Goal: Task Accomplishment & Management: Use online tool/utility

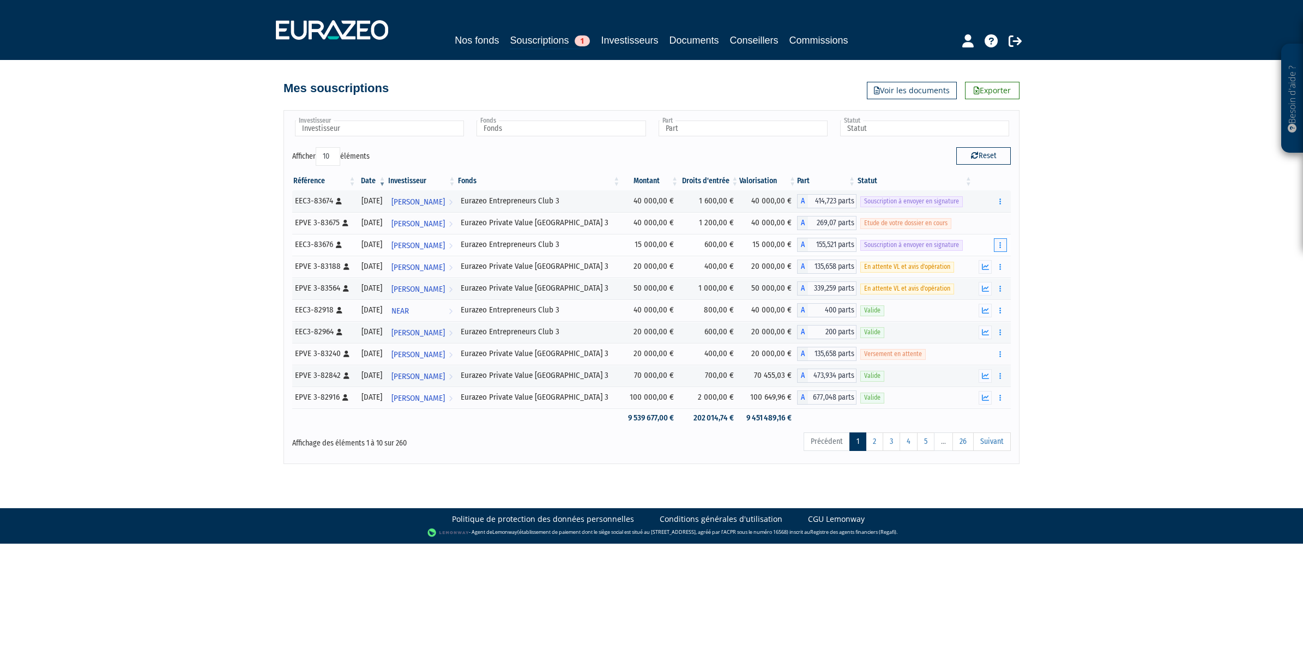
click at [999, 243] on icon "button" at bounding box center [1000, 244] width 2 height 7
click at [969, 263] on link "Envoyer à signer" at bounding box center [972, 265] width 62 height 18
click at [999, 205] on button "button" at bounding box center [1000, 202] width 13 height 14
click at [994, 199] on button "button" at bounding box center [1000, 202] width 13 height 14
click at [985, 222] on link "Envoyer à signer" at bounding box center [972, 221] width 62 height 18
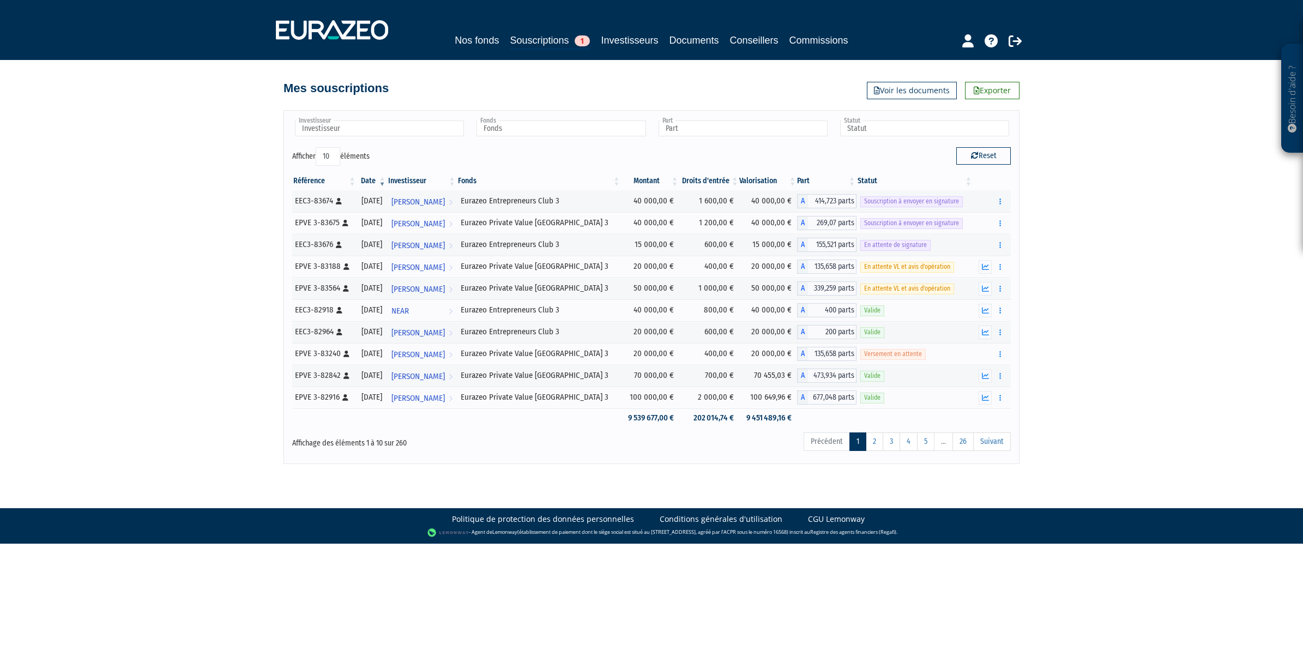
click at [153, 383] on div "Besoin d'aide ? × J'ai besoin d'aide Si vous avez une question à propos du fonc…" at bounding box center [651, 232] width 1303 height 464
drag, startPoint x: 0, startPoint y: 0, endPoint x: 271, endPoint y: 409, distance: 490.8
click at [180, 439] on div "Besoin d'aide ? × J'ai besoin d'aide Si vous avez une question à propos du fonc…" at bounding box center [651, 232] width 1303 height 464
click at [1004, 222] on button "button" at bounding box center [1000, 223] width 13 height 14
click at [998, 228] on button "button" at bounding box center [1000, 223] width 13 height 14
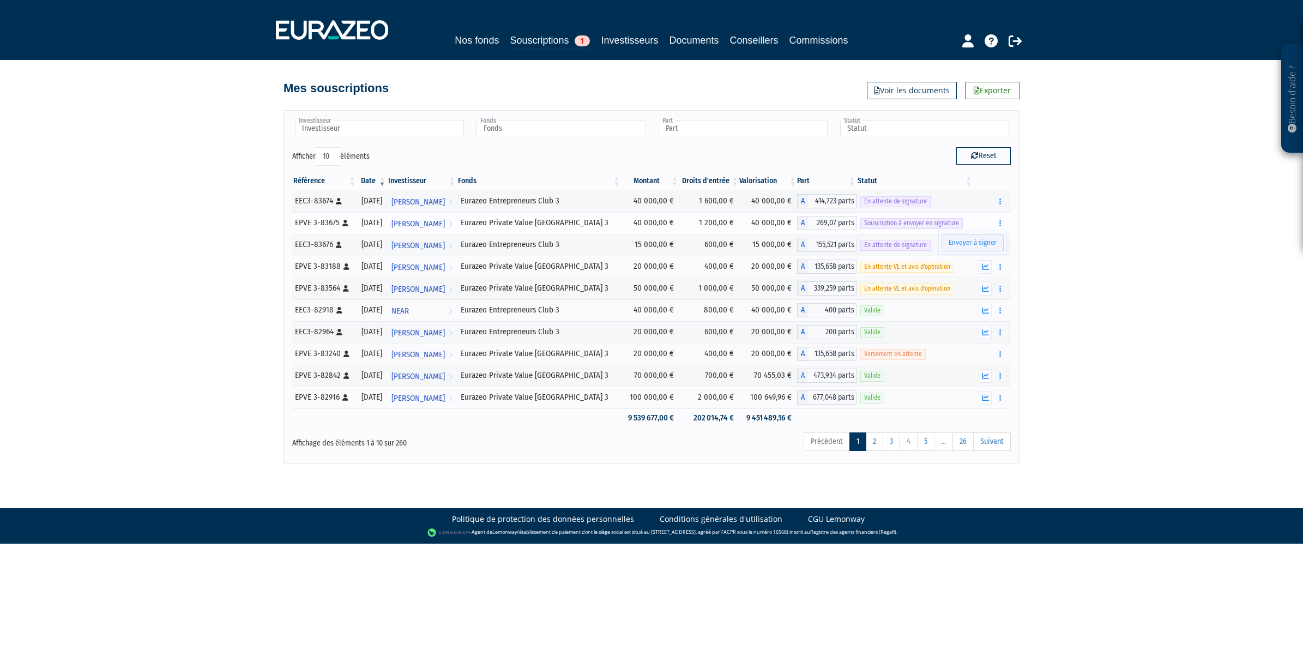
click at [978, 240] on link "Envoyer à signer" at bounding box center [972, 243] width 62 height 18
drag, startPoint x: 126, startPoint y: 325, endPoint x: 263, endPoint y: 346, distance: 137.9
click at [126, 325] on div "Besoin d'aide ? × J'ai besoin d'aide Si vous avez une question à propos du fonc…" at bounding box center [651, 232] width 1303 height 464
